Goal: Information Seeking & Learning: Learn about a topic

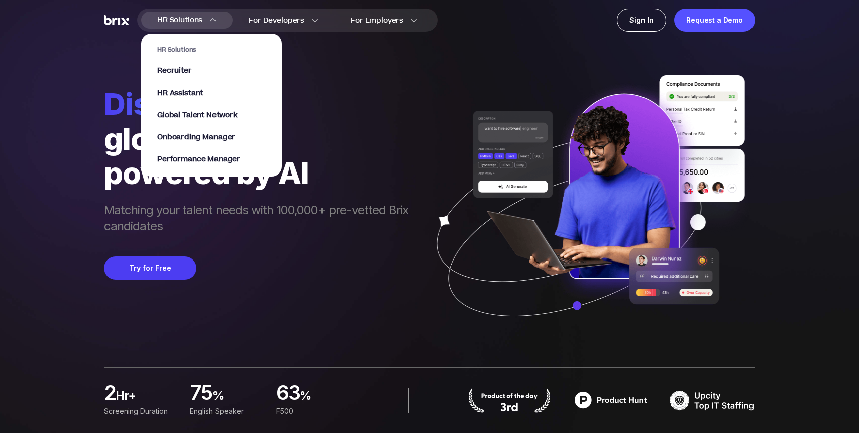
click at [188, 19] on span "HR Solutions" at bounding box center [179, 20] width 45 height 16
click at [180, 67] on span "Recruiter" at bounding box center [174, 71] width 35 height 12
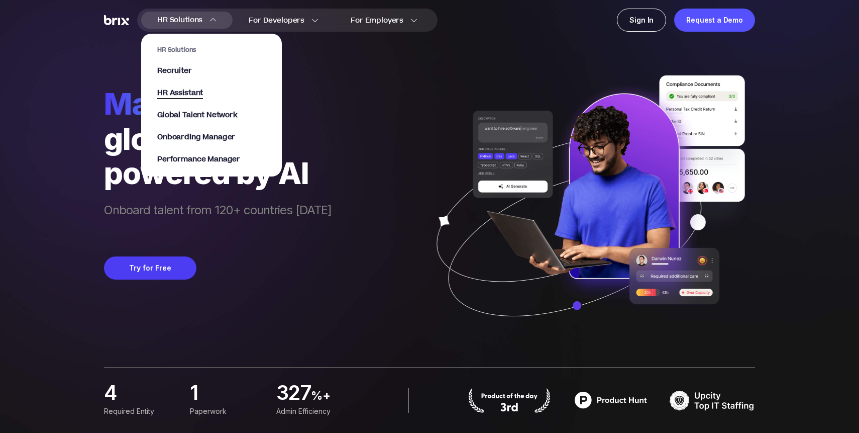
click at [190, 92] on span "HR Assistant" at bounding box center [180, 93] width 46 height 12
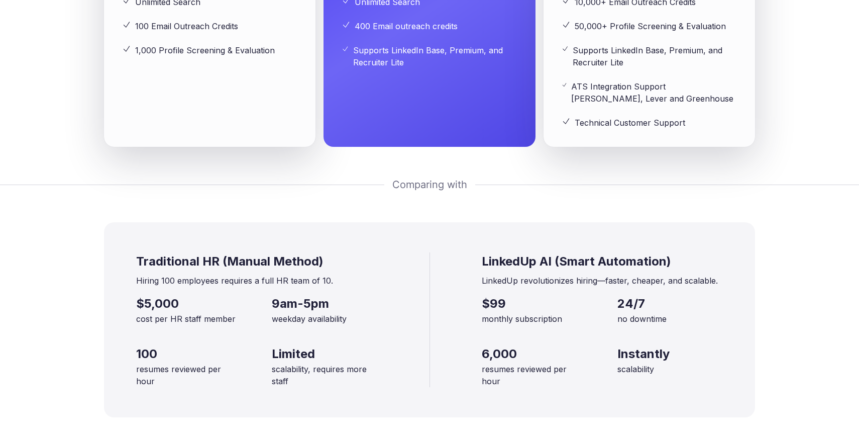
scroll to position [1604, 0]
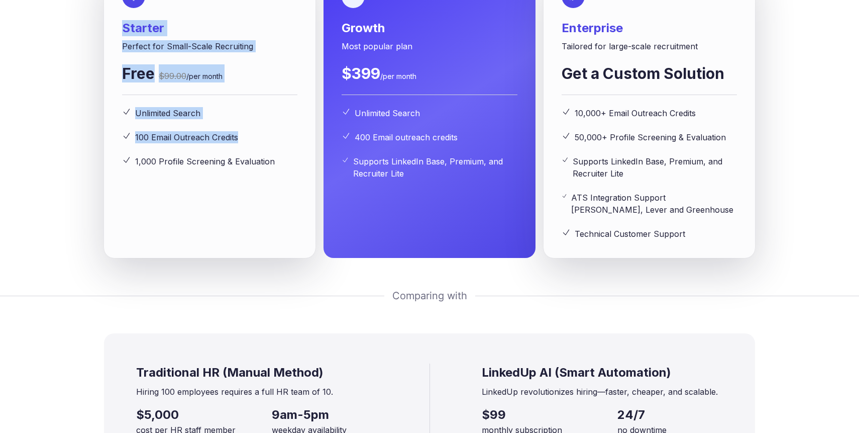
drag, startPoint x: 124, startPoint y: 105, endPoint x: 268, endPoint y: 209, distance: 177.5
click at [268, 167] on div "Starter Perfect for Small-Scale Recruiting Free $99.00 /per month Unlimited Sea…" at bounding box center [209, 76] width 175 height 182
click at [268, 143] on div "100 Email Outreach Credits" at bounding box center [209, 137] width 175 height 12
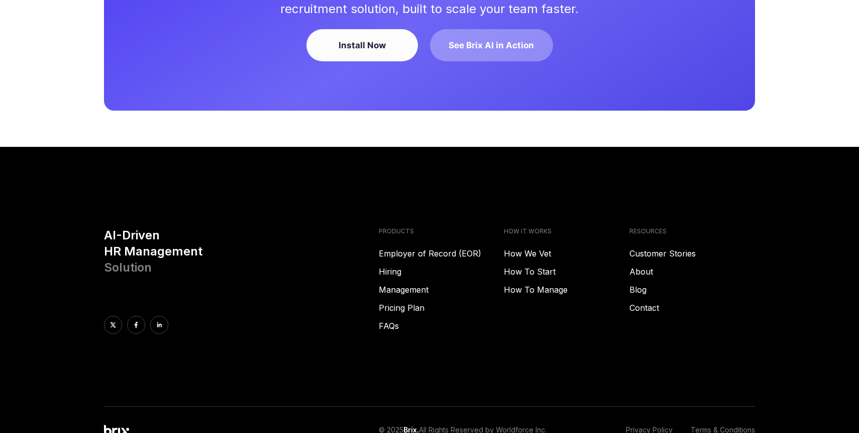
scroll to position [2649, 0]
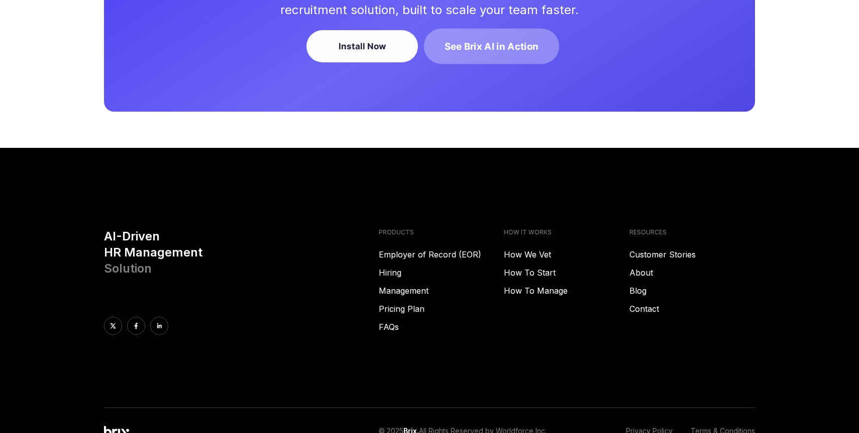
click at [447, 53] on div "See Brix AI in Action" at bounding box center [492, 46] width 94 height 13
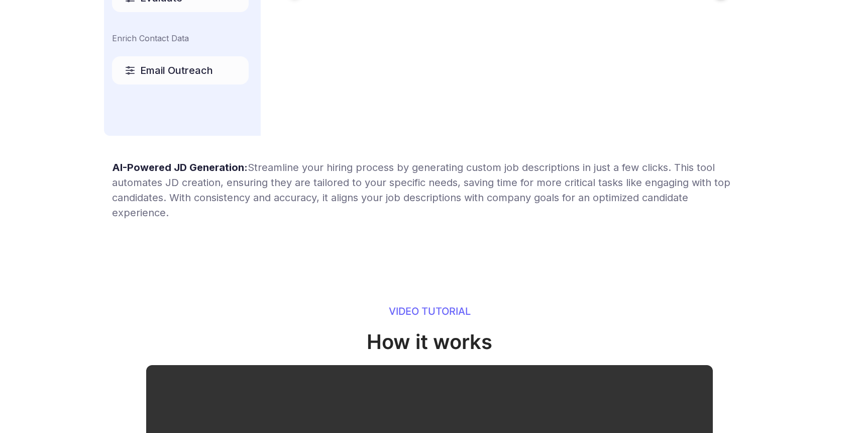
scroll to position [0, 0]
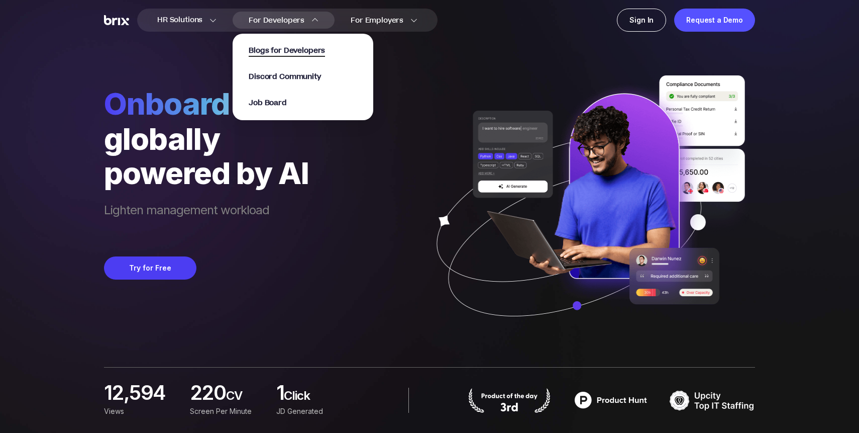
click at [290, 52] on span "Blogs for Developers" at bounding box center [287, 51] width 76 height 12
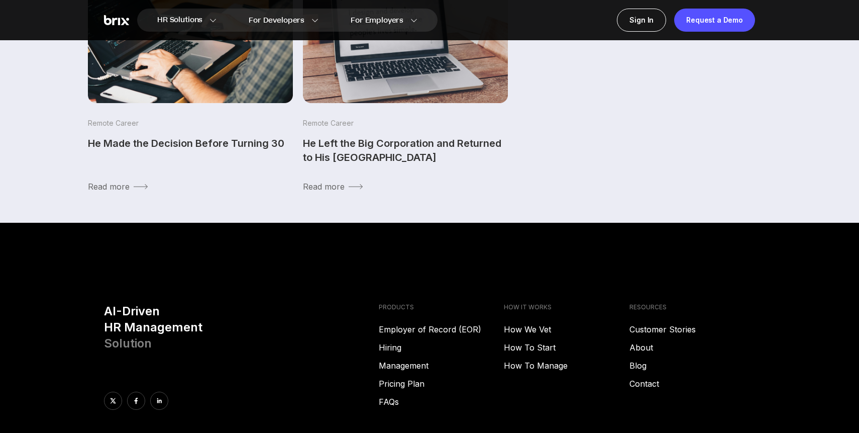
scroll to position [365, 0]
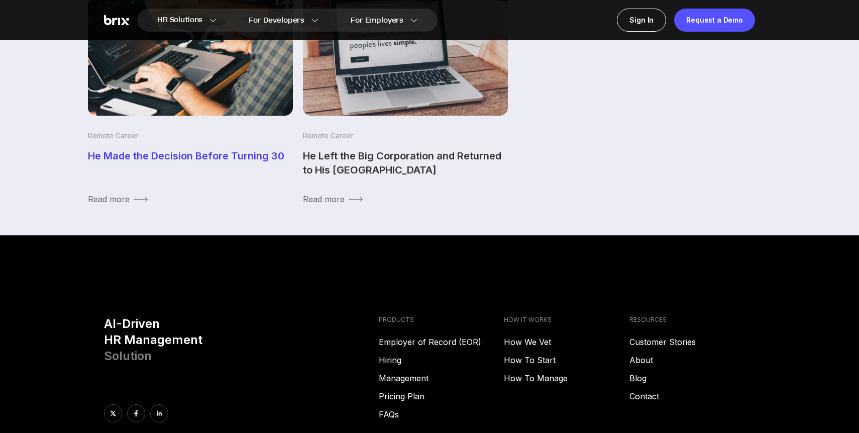
click at [253, 155] on link "He Made the Decision Before Turning 30" at bounding box center [190, 156] width 205 height 14
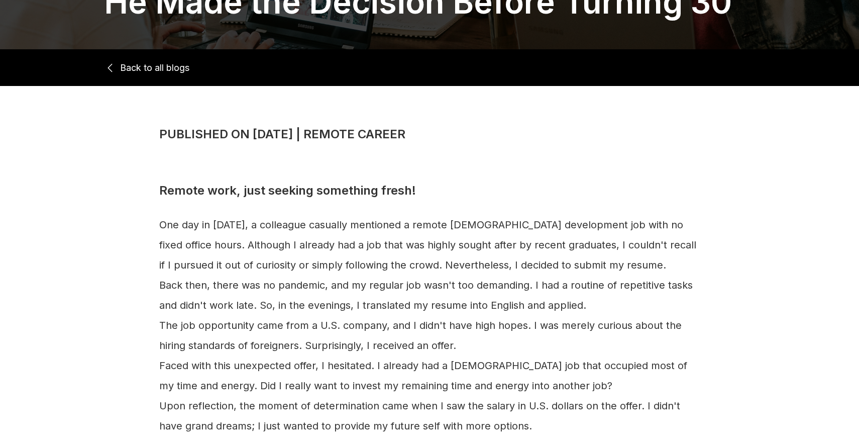
scroll to position [163, 0]
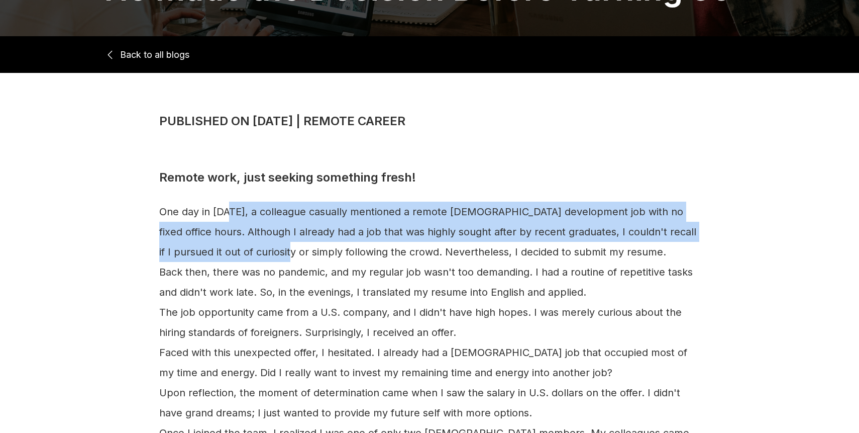
drag, startPoint x: 232, startPoint y: 221, endPoint x: 247, endPoint y: 254, distance: 36.4
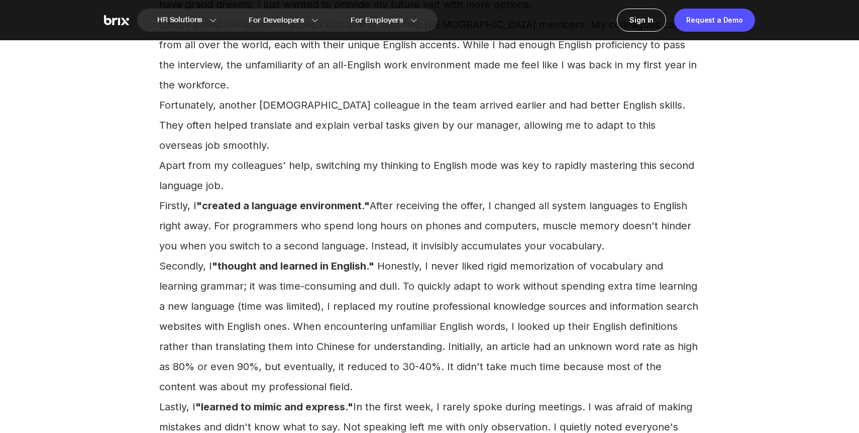
scroll to position [579, 0]
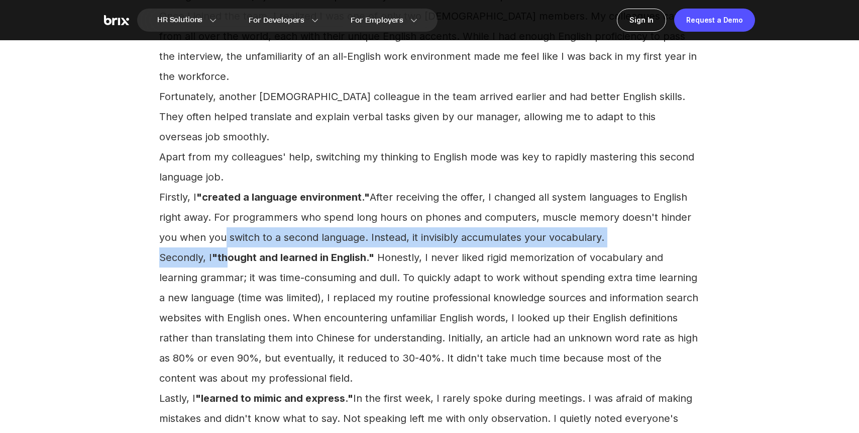
drag, startPoint x: 219, startPoint y: 190, endPoint x: 229, endPoint y: 224, distance: 35.6
click at [229, 224] on section "‍One day in [DATE], a colleague casually mentioned a remote [DEMOGRAPHIC_DATA] …" at bounding box center [429, 157] width 541 height 744
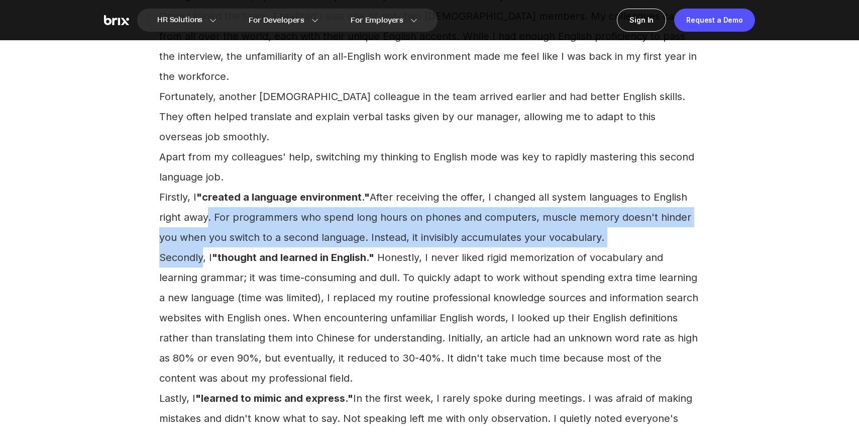
drag, startPoint x: 204, startPoint y: 181, endPoint x: 201, endPoint y: 211, distance: 29.9
click at [201, 211] on section "‍One day in [DATE], a colleague casually mentioned a remote [DEMOGRAPHIC_DATA] …" at bounding box center [429, 157] width 541 height 744
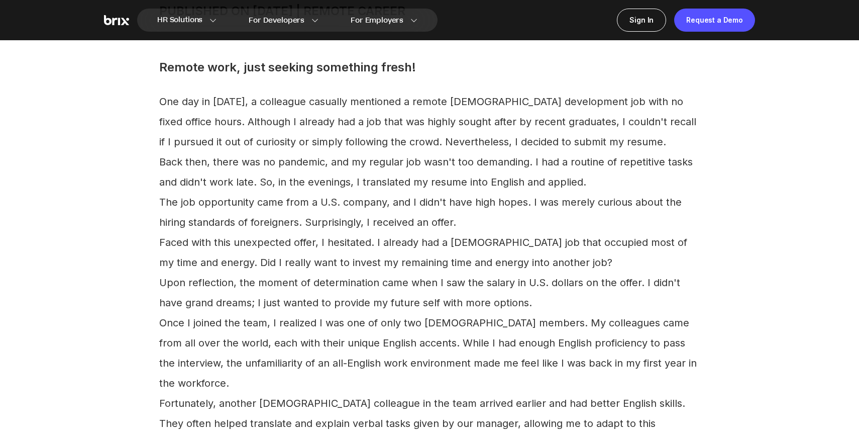
scroll to position [274, 0]
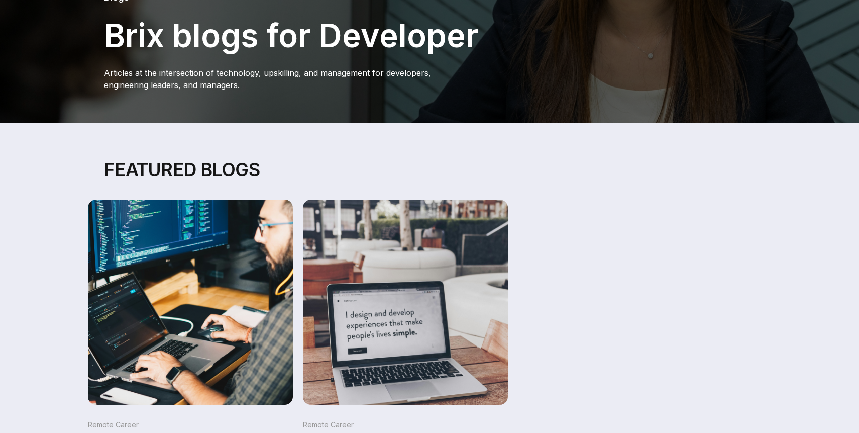
scroll to position [162, 0]
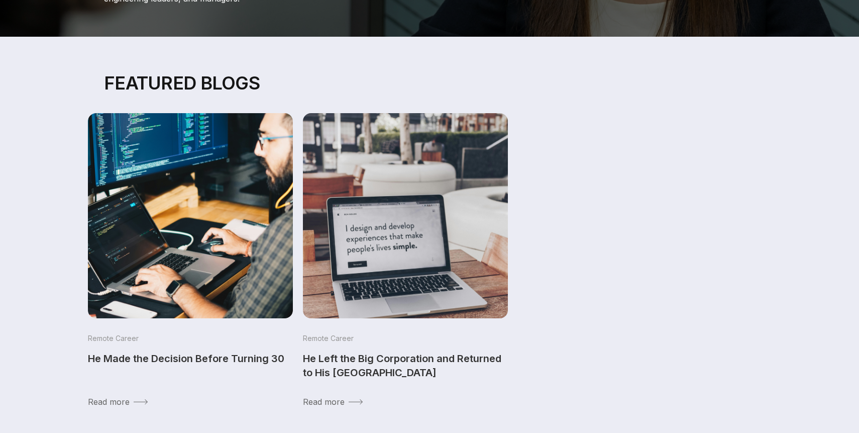
click at [355, 285] on img at bounding box center [405, 215] width 215 height 215
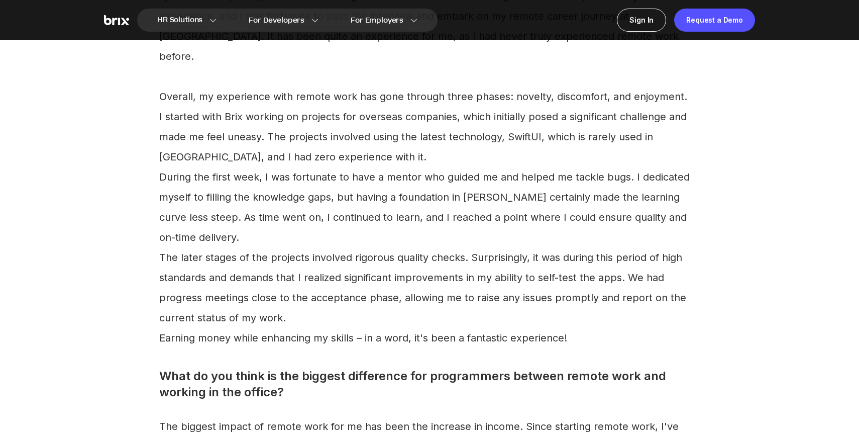
scroll to position [598, 0]
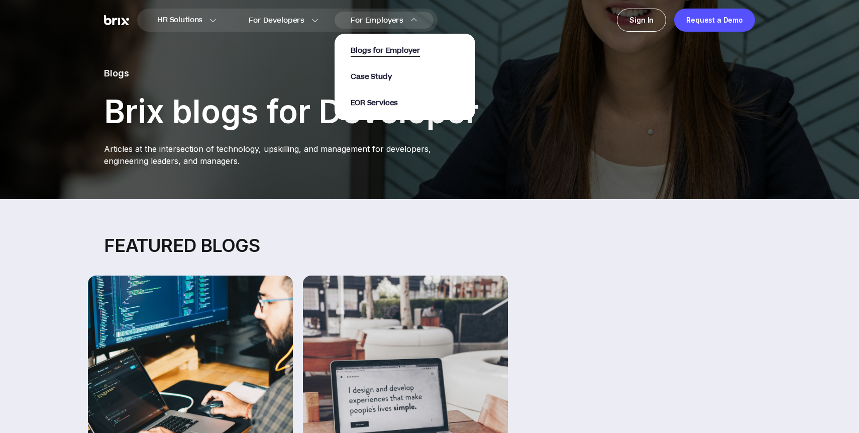
click at [371, 50] on span "Blogs for Employer" at bounding box center [385, 51] width 69 height 12
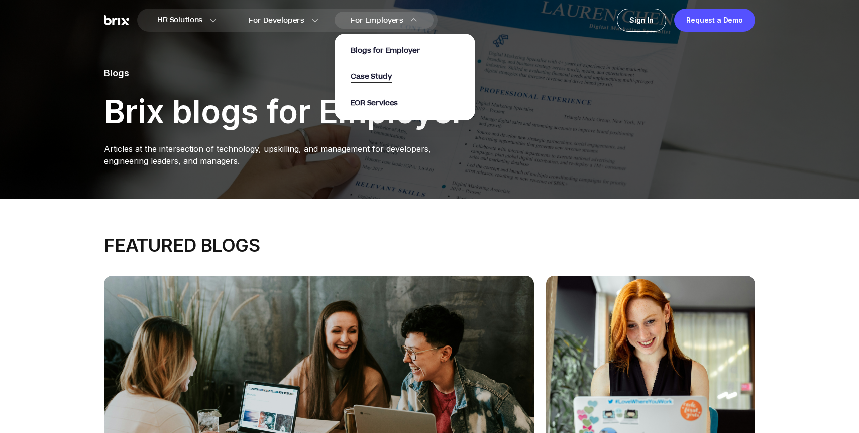
click at [373, 81] on span "Case Study" at bounding box center [371, 77] width 41 height 12
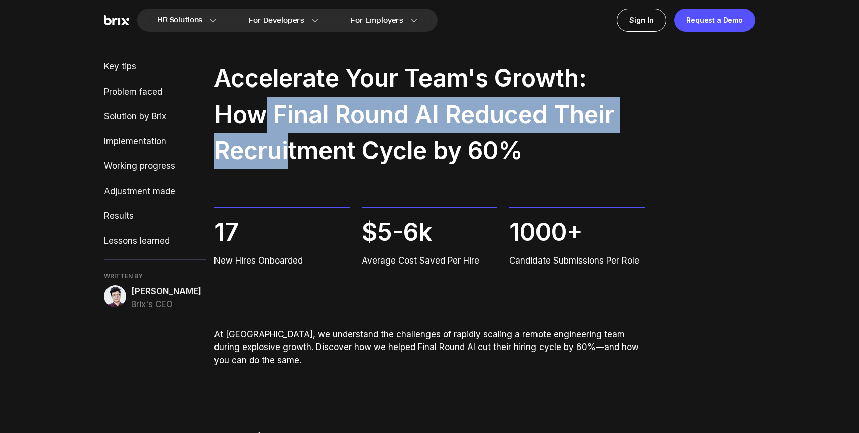
drag, startPoint x: 267, startPoint y: 116, endPoint x: 288, endPoint y: 167, distance: 55.0
click at [288, 168] on h2 "Accelerate Your Team's Growth: How Final Round AI Reduced Their Recruitment Cyc…" at bounding box center [430, 114] width 432 height 109
click at [288, 167] on h2 "Accelerate Your Team's Growth: How Final Round AI Reduced Their Recruitment Cyc…" at bounding box center [430, 114] width 432 height 109
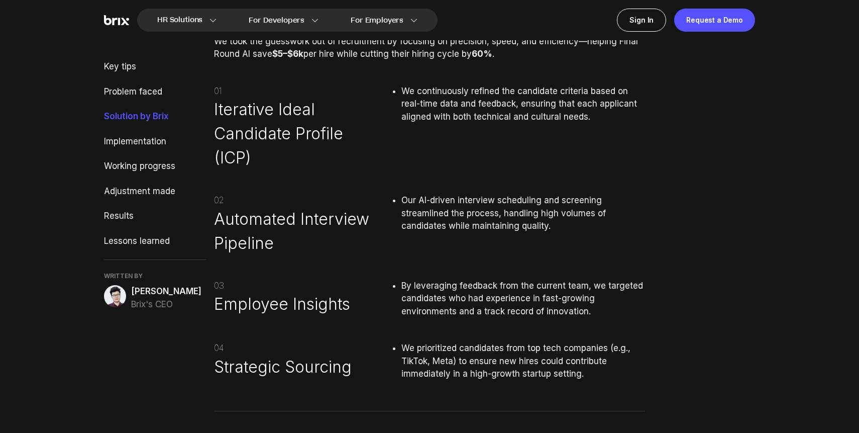
scroll to position [1260, 0]
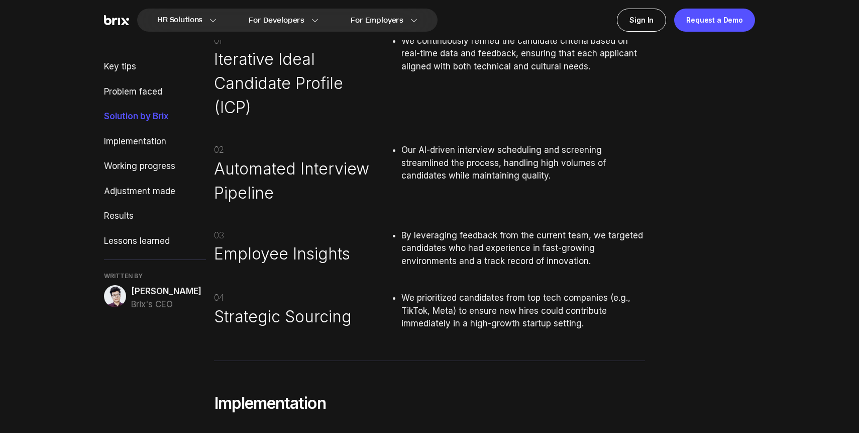
drag, startPoint x: 255, startPoint y: 161, endPoint x: 273, endPoint y: 208, distance: 50.6
click at [274, 208] on div "01 Iterative Ideal Candidate Profile (ICP) We continuously refined the candidat…" at bounding box center [430, 183] width 432 height 296
click at [273, 208] on div "01 Iterative Ideal Candidate Profile (ICP) We continuously refined the candidat…" at bounding box center [430, 183] width 432 height 296
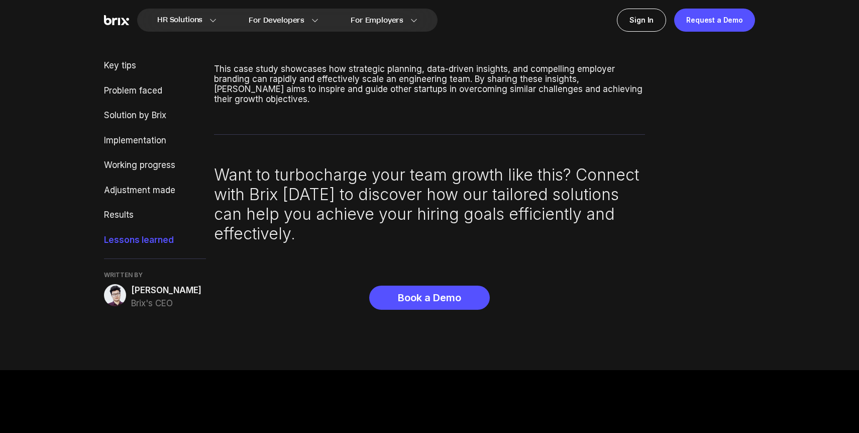
scroll to position [3764, 0]
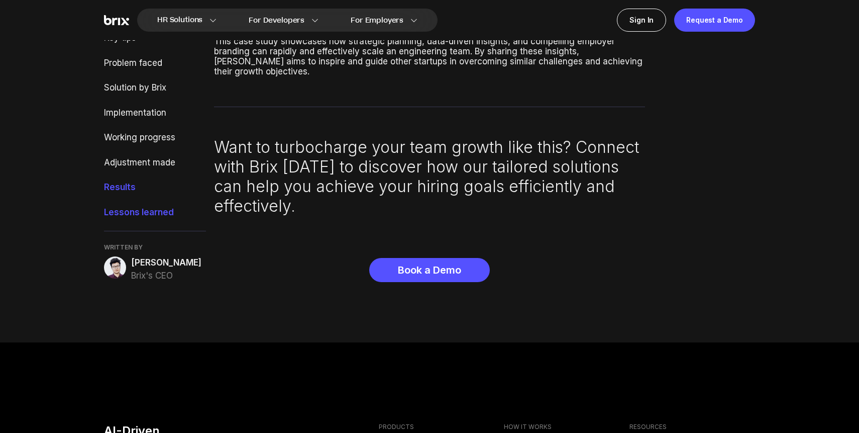
click at [124, 181] on div "Results" at bounding box center [155, 187] width 102 height 13
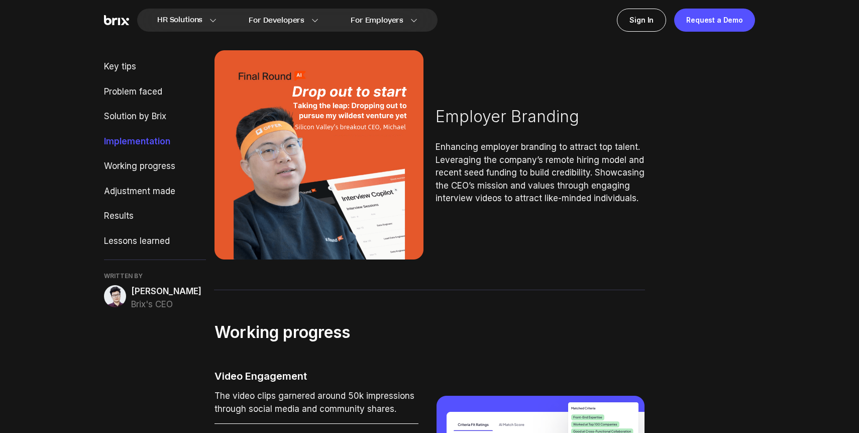
scroll to position [2160, 0]
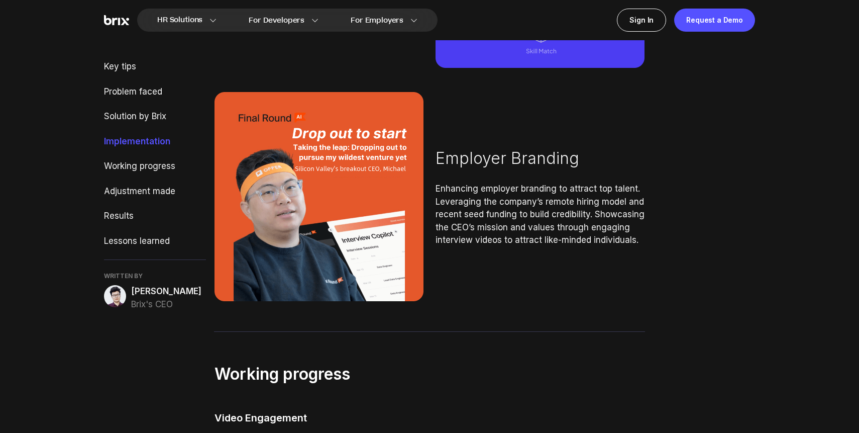
click at [140, 109] on div "Key tips Problem faced Solution by Brix Implementation Working progress Adjustm…" at bounding box center [155, 185] width 102 height 250
click at [139, 115] on div "Solution by Brix" at bounding box center [155, 116] width 102 height 13
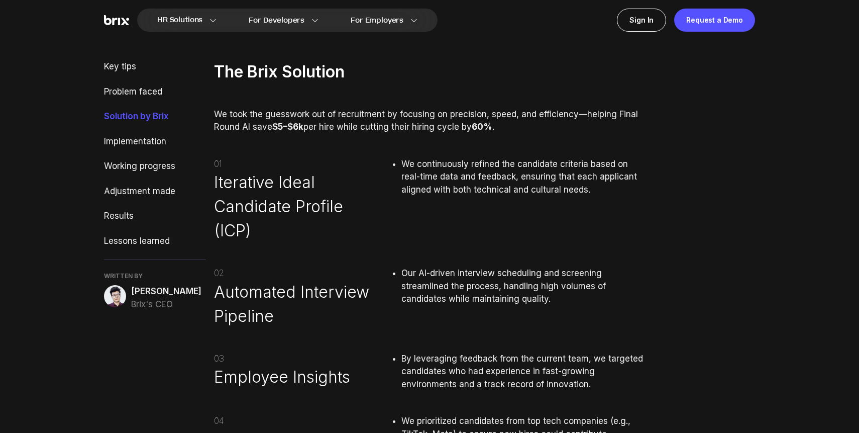
scroll to position [1136, 0]
click at [135, 93] on div "Problem faced" at bounding box center [155, 91] width 102 height 13
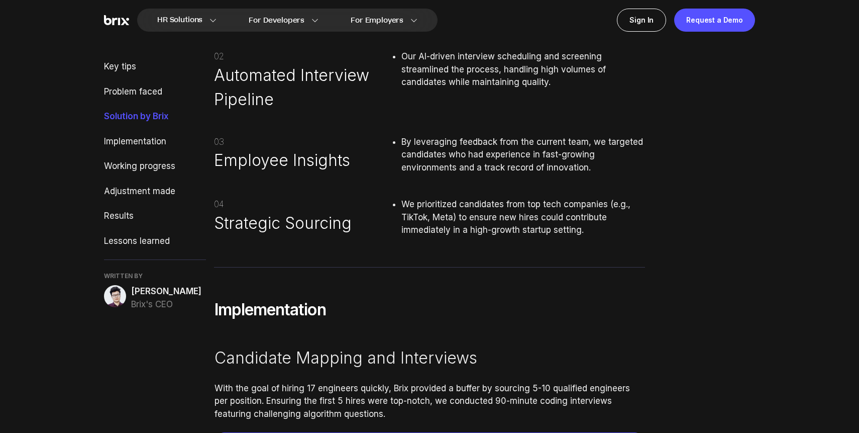
scroll to position [1359, 0]
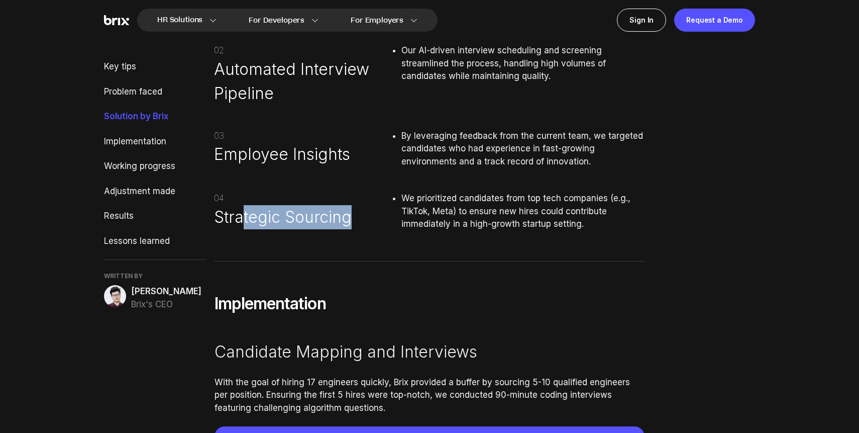
drag, startPoint x: 241, startPoint y: 210, endPoint x: 259, endPoint y: 233, distance: 29.4
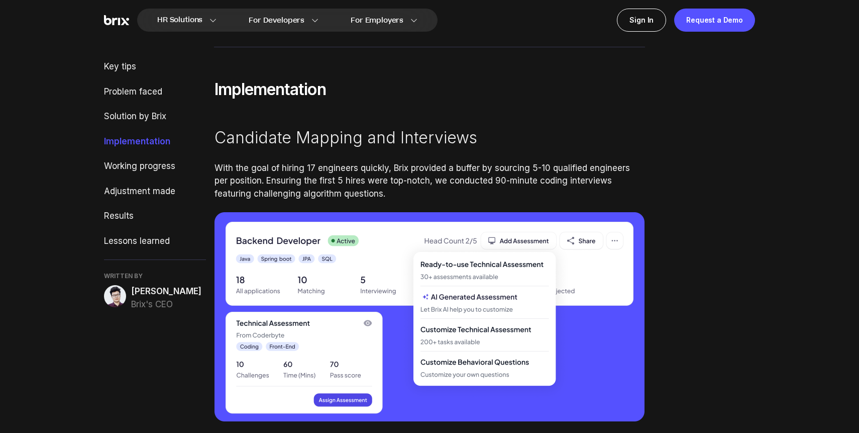
scroll to position [1678, 0]
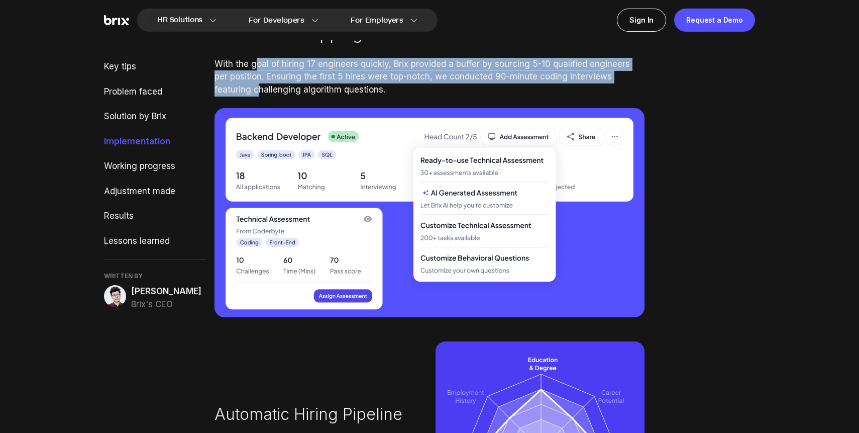
drag, startPoint x: 258, startPoint y: 69, endPoint x: 258, endPoint y: 84, distance: 15.1
click at [258, 84] on div "With the goal of hiring 17 engineers quickly, Brix provided a buffer by sourcin…" at bounding box center [430, 77] width 430 height 39
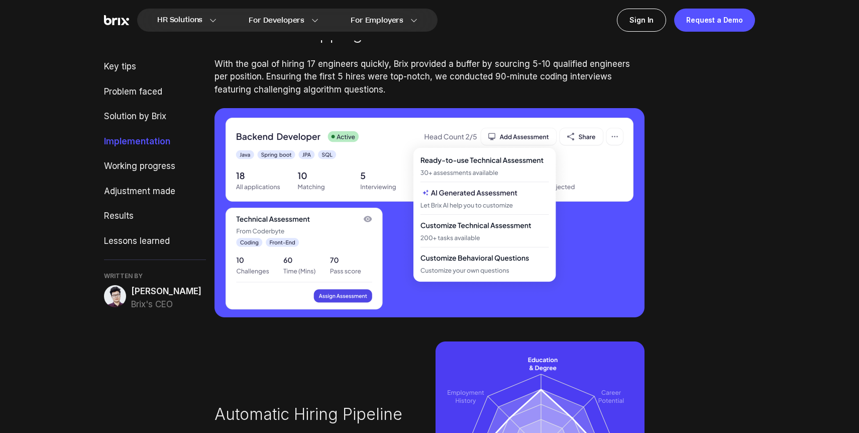
scroll to position [1976, 0]
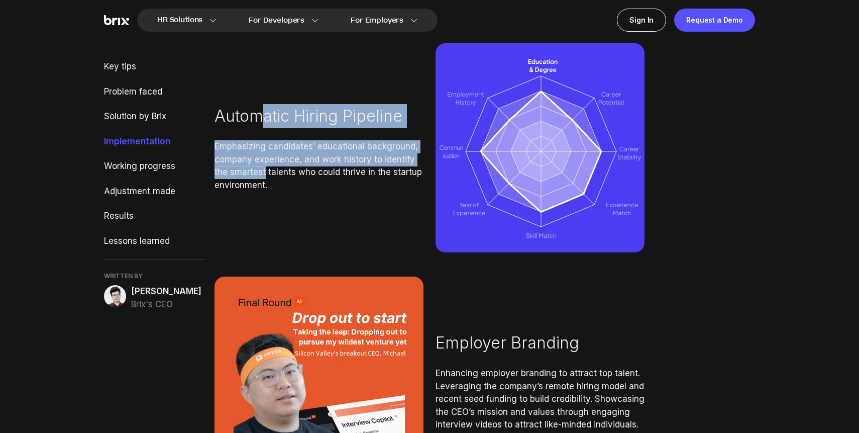
drag, startPoint x: 258, startPoint y: 121, endPoint x: 265, endPoint y: 173, distance: 52.7
click at [265, 173] on div "Automatic Hiring Pipeline Emphasizing candidates’ educational background, compa…" at bounding box center [319, 147] width 209 height 87
click at [265, 173] on span "Emphasizing candidates’ educational background, company experience, and work hi…" at bounding box center [319, 165] width 209 height 51
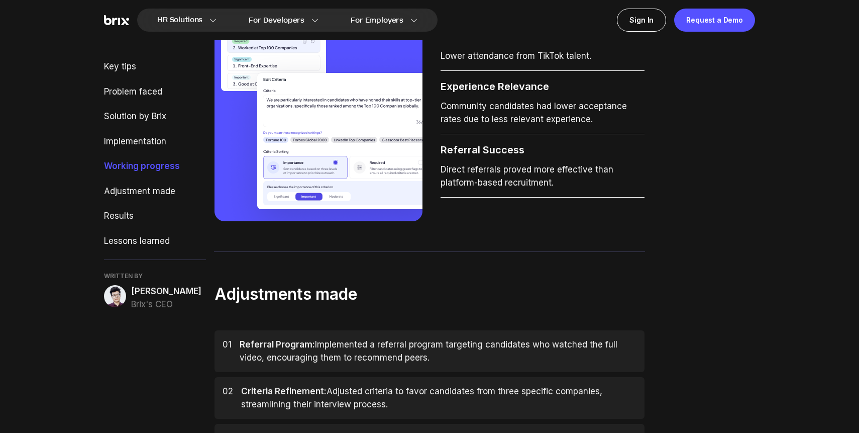
scroll to position [2982, 0]
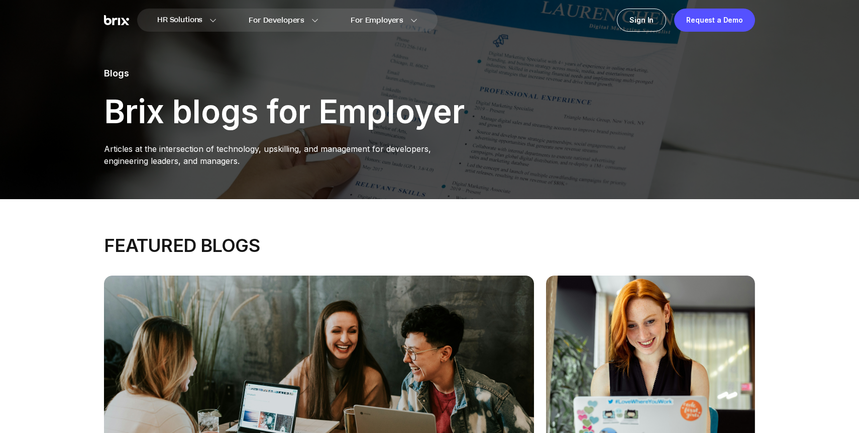
click at [109, 18] on img at bounding box center [116, 20] width 25 height 11
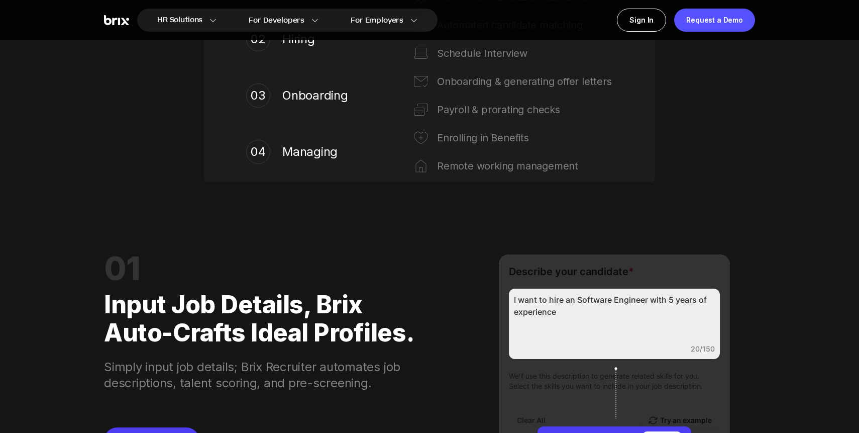
scroll to position [787, 0]
